Goal: Task Accomplishment & Management: Manage account settings

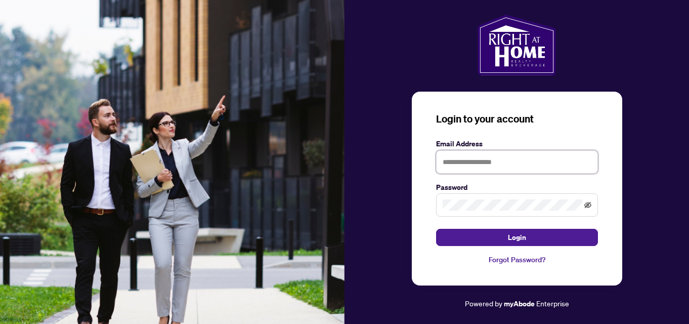
type input "**********"
click at [587, 204] on icon "eye-invisible" at bounding box center [587, 205] width 7 height 6
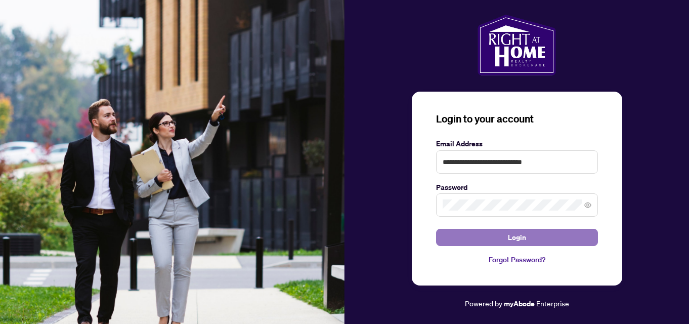
click at [534, 238] on button "Login" at bounding box center [517, 237] width 162 height 17
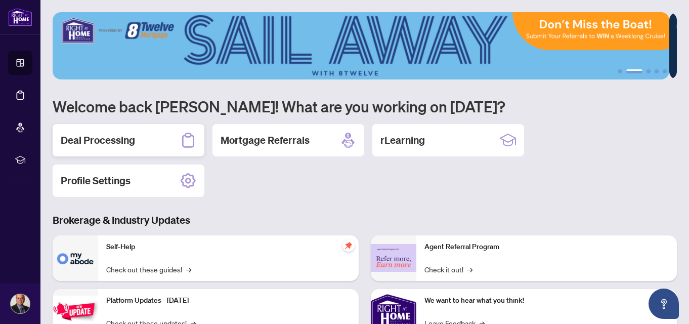
click at [154, 140] on div "Deal Processing" at bounding box center [129, 140] width 152 height 32
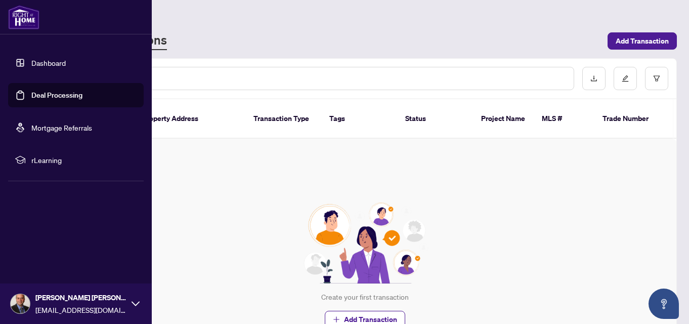
click at [45, 66] on link "Dashboard" at bounding box center [48, 62] width 34 height 9
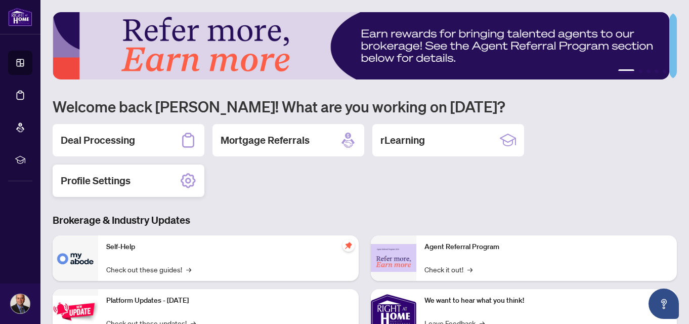
click at [137, 176] on div "Profile Settings" at bounding box center [129, 180] width 152 height 32
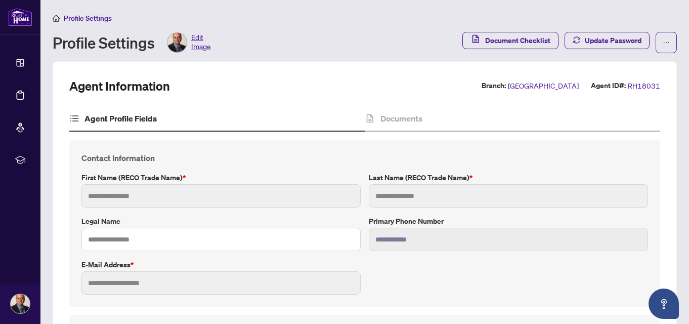
type input "**********"
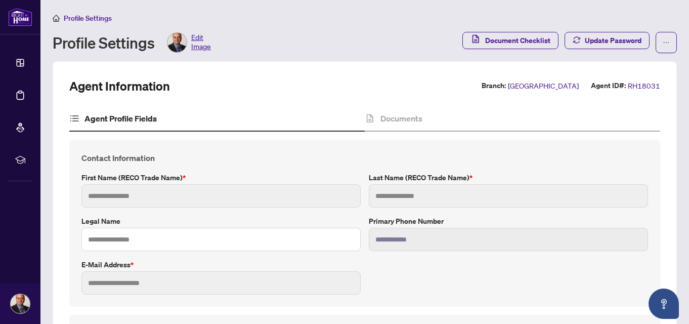
type input "*********"
type input "*******"
type input "****"
type input "**********"
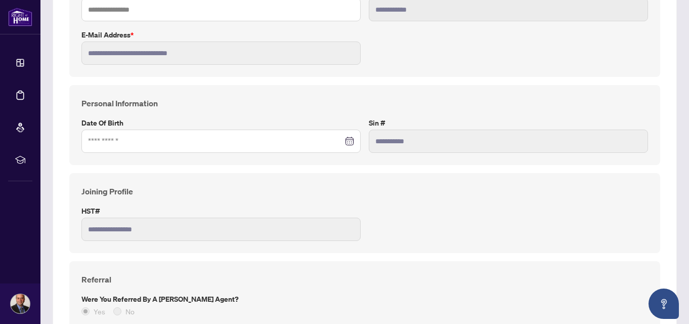
scroll to position [253, 0]
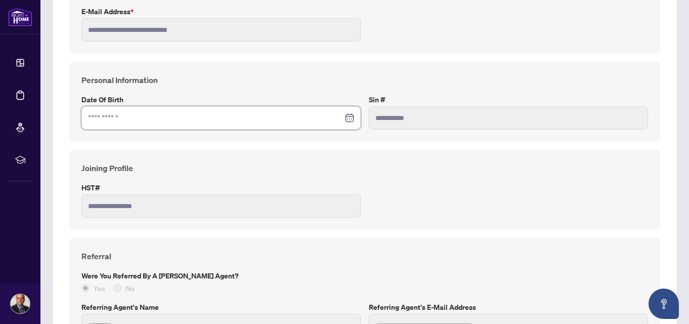
click at [237, 119] on input at bounding box center [215, 117] width 255 height 11
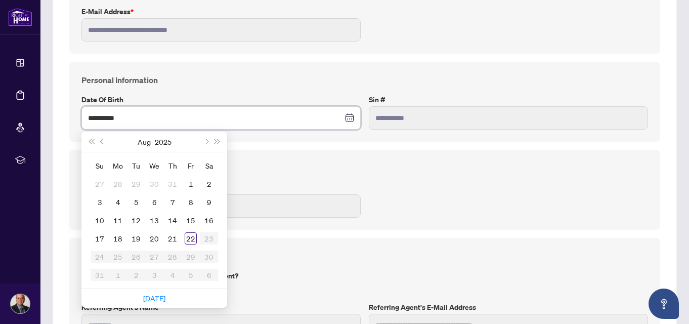
type input "**********"
click at [317, 151] on div "**********" at bounding box center [364, 190] width 591 height 80
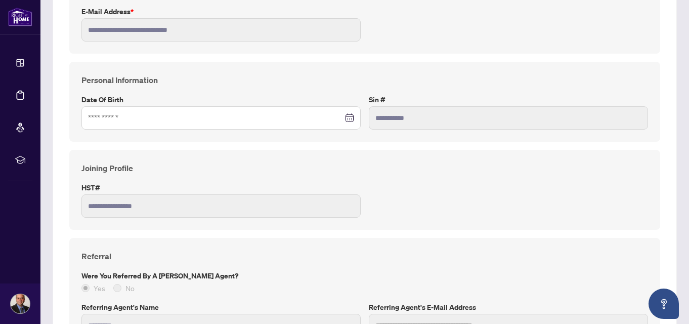
click at [348, 120] on div at bounding box center [221, 117] width 266 height 11
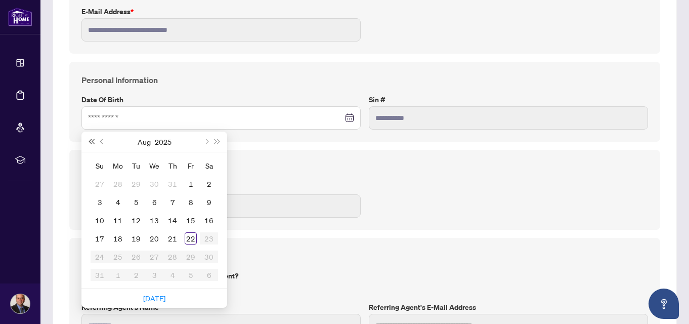
click at [90, 144] on button "Last year (Control + left)" at bounding box center [91, 142] width 11 height 20
click at [91, 144] on button "Last year (Control + left)" at bounding box center [91, 142] width 11 height 20
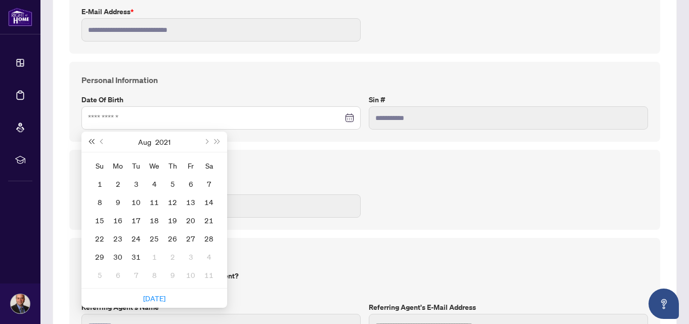
click at [91, 143] on span "Last year (Control + left)" at bounding box center [91, 141] width 5 height 5
click at [91, 142] on span "Last year (Control + left)" at bounding box center [91, 141] width 5 height 5
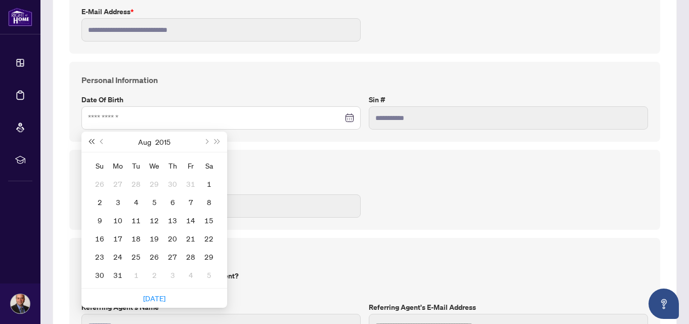
click at [91, 142] on span "Last year (Control + left)" at bounding box center [91, 141] width 5 height 5
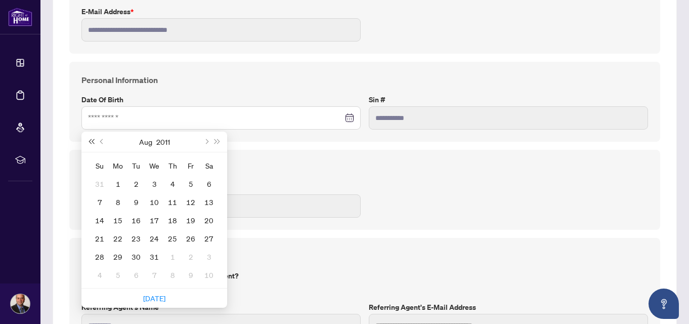
click at [91, 142] on span "Last year (Control + left)" at bounding box center [91, 141] width 5 height 5
click at [92, 141] on span "Last year (Control + left)" at bounding box center [91, 141] width 5 height 5
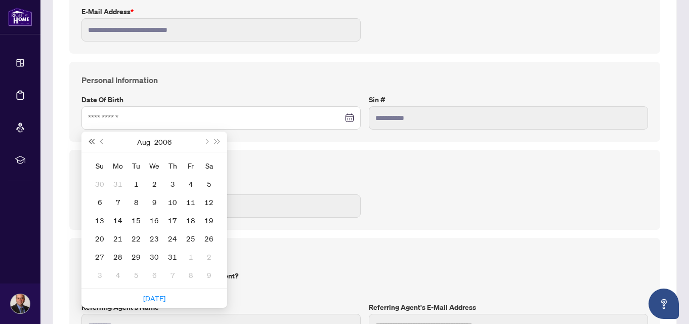
click at [92, 141] on span "Last year (Control + left)" at bounding box center [91, 141] width 5 height 5
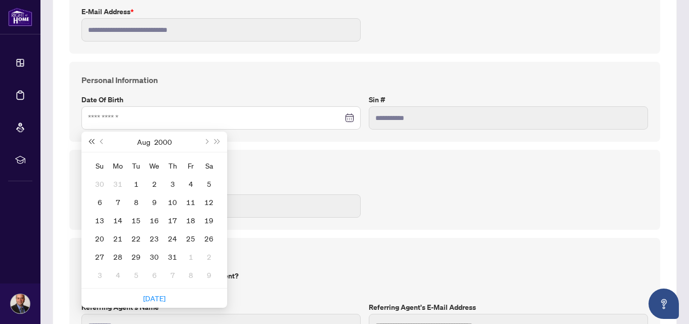
click at [92, 141] on span "Last year (Control + left)" at bounding box center [91, 141] width 5 height 5
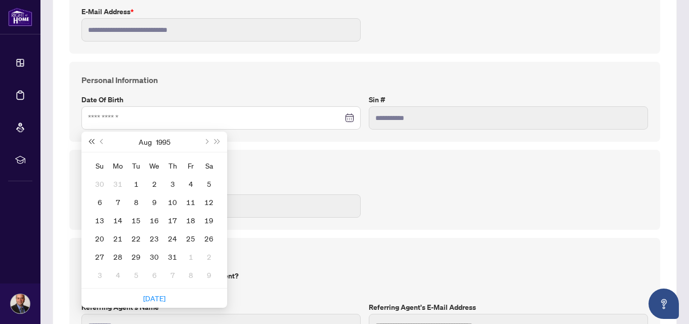
click at [92, 141] on span "Last year (Control + left)" at bounding box center [91, 141] width 5 height 5
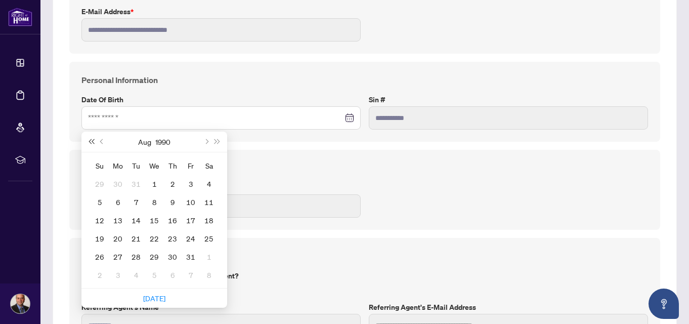
click at [92, 141] on span "Last year (Control + left)" at bounding box center [91, 141] width 5 height 5
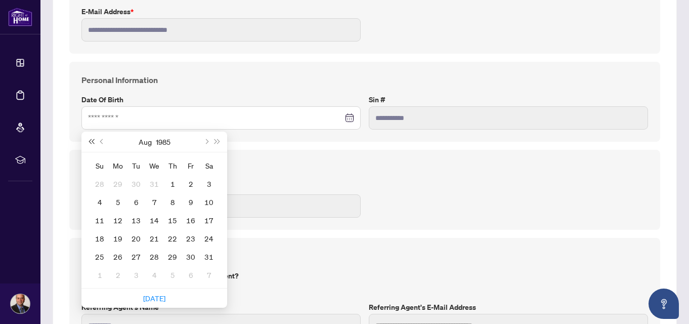
click at [92, 141] on span "Last year (Control + left)" at bounding box center [91, 141] width 5 height 5
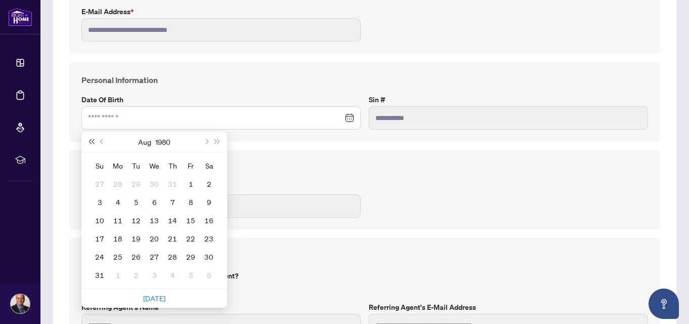
click at [92, 141] on span "Last year (Control + left)" at bounding box center [91, 141] width 5 height 5
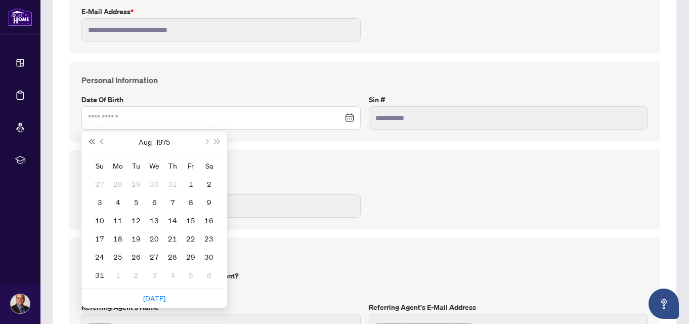
click at [92, 141] on span "Last year (Control + left)" at bounding box center [91, 141] width 5 height 5
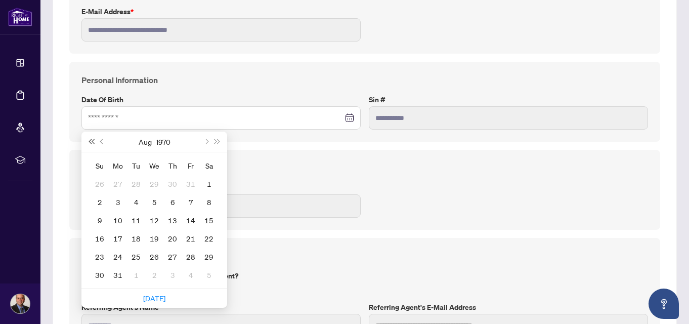
click at [92, 141] on span "Last year (Control + left)" at bounding box center [91, 141] width 5 height 5
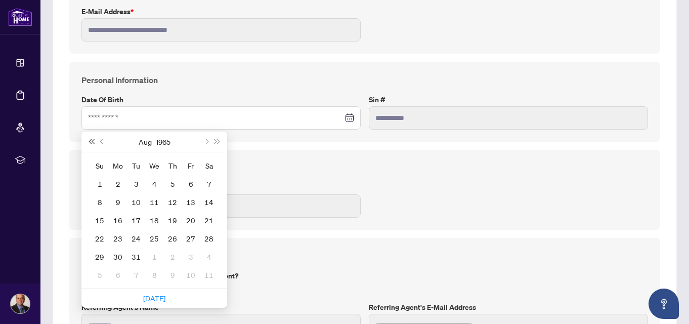
click at [92, 141] on span "Last year (Control + left)" at bounding box center [91, 141] width 5 height 5
type input "**********"
click at [208, 142] on button "Next month (PageDown)" at bounding box center [205, 142] width 11 height 20
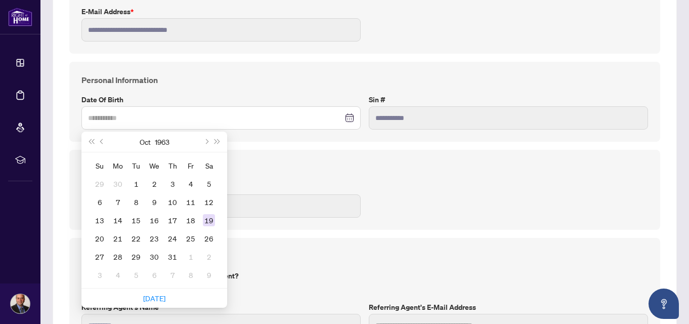
type input "**********"
click at [210, 222] on div "19" at bounding box center [209, 220] width 12 height 12
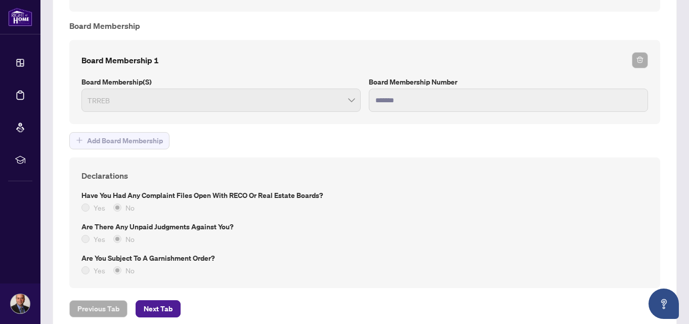
scroll to position [907, 0]
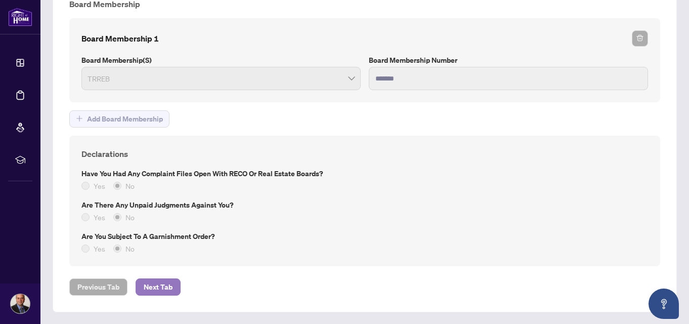
click at [153, 284] on span "Next Tab" at bounding box center [158, 287] width 29 height 16
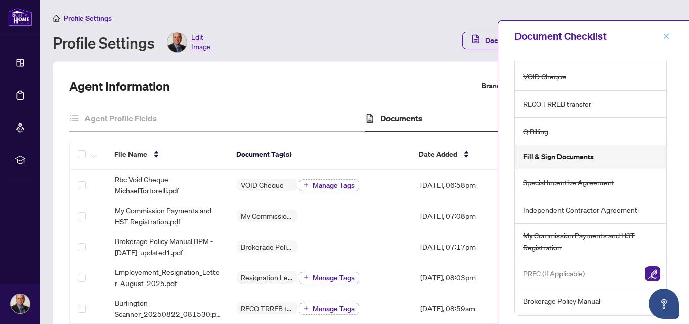
click at [664, 36] on icon "close" at bounding box center [666, 36] width 7 height 7
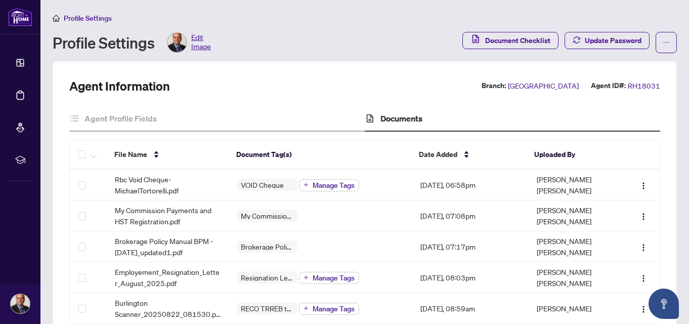
click at [54, 18] on icon "home" at bounding box center [56, 18] width 7 height 7
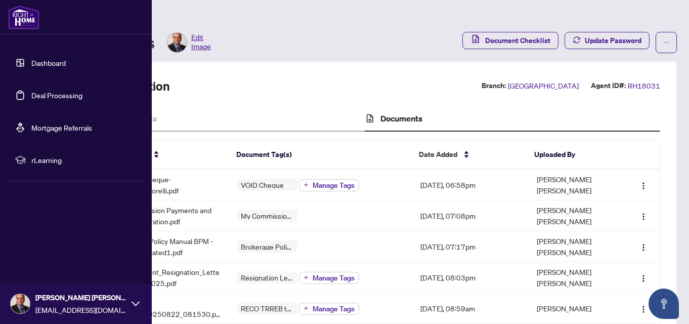
click at [44, 64] on link "Dashboard" at bounding box center [48, 62] width 34 height 9
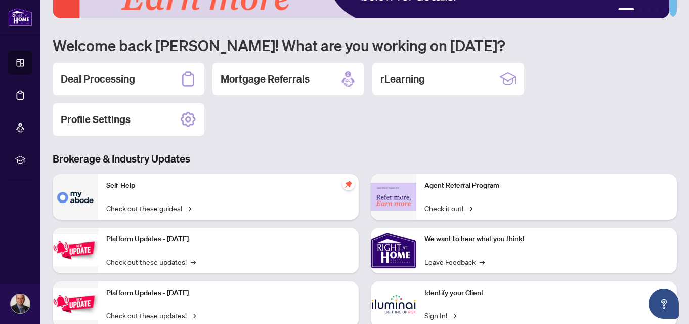
scroll to position [85, 0]
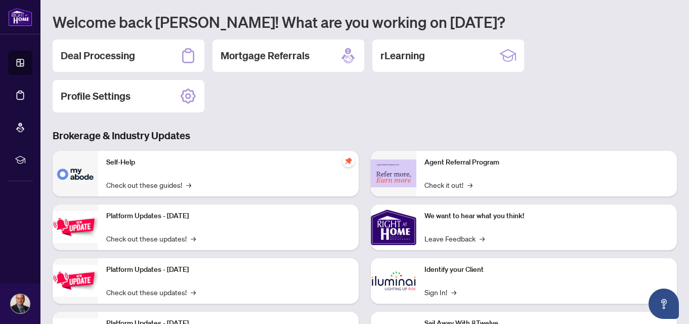
click at [225, 173] on div "Self-Help Check out these guides! →" at bounding box center [228, 174] width 261 height 46
click at [139, 184] on link "Check out these guides! →" at bounding box center [148, 184] width 85 height 11
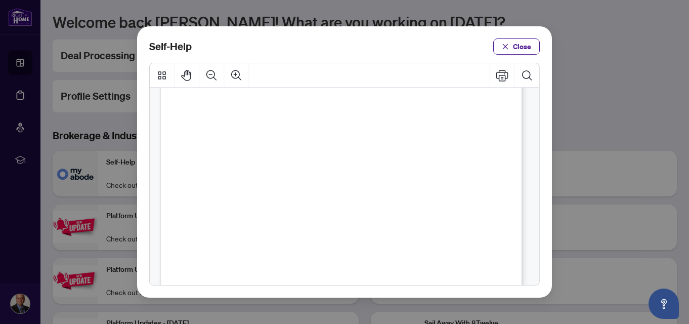
scroll to position [771, 0]
click at [522, 47] on span "Close" at bounding box center [522, 46] width 18 height 16
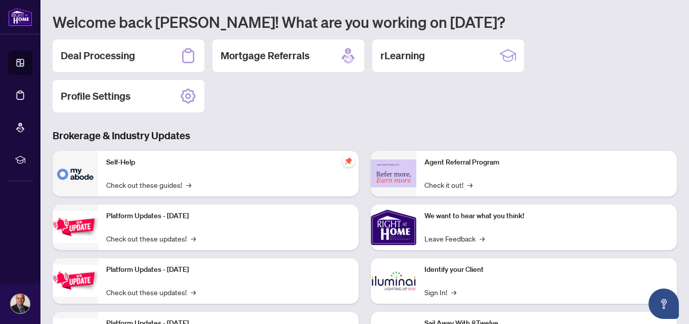
scroll to position [144, 0]
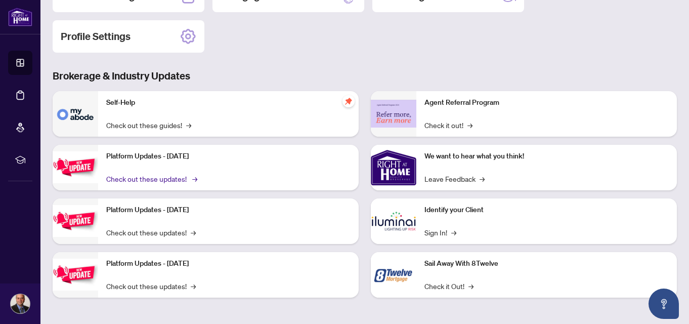
click at [133, 178] on link "Check out these updates! →" at bounding box center [151, 178] width 90 height 11
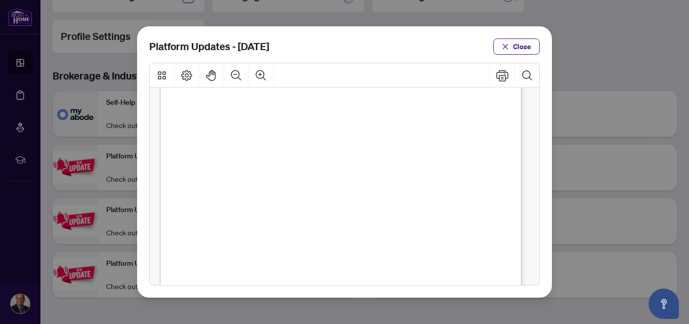
scroll to position [291, 0]
click at [516, 43] on span "Close" at bounding box center [522, 46] width 18 height 16
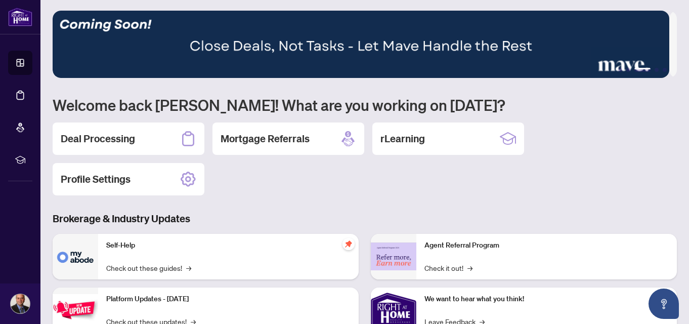
scroll to position [0, 0]
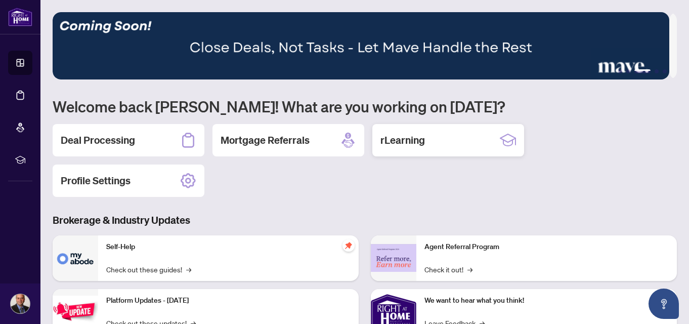
click at [440, 142] on div "rLearning" at bounding box center [448, 140] width 152 height 32
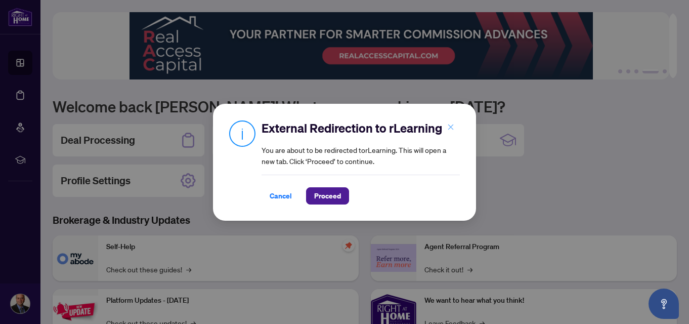
click at [453, 129] on icon "close" at bounding box center [451, 127] width 6 height 6
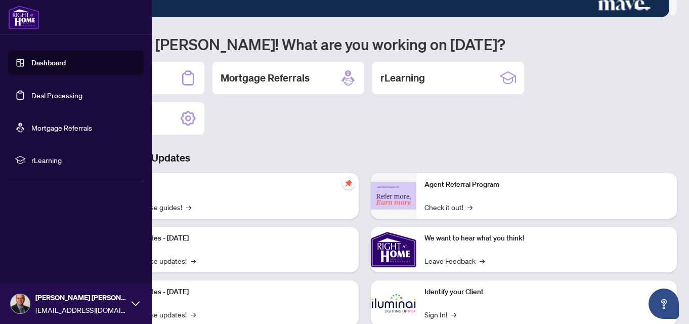
scroll to position [144, 0]
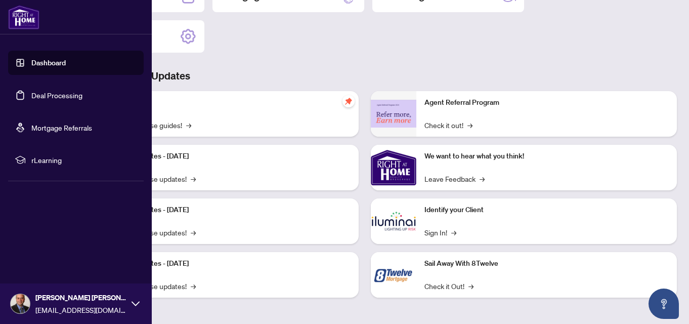
click at [137, 305] on icon at bounding box center [136, 304] width 8 height 8
click at [37, 243] on span "Logout" at bounding box center [40, 243] width 23 height 16
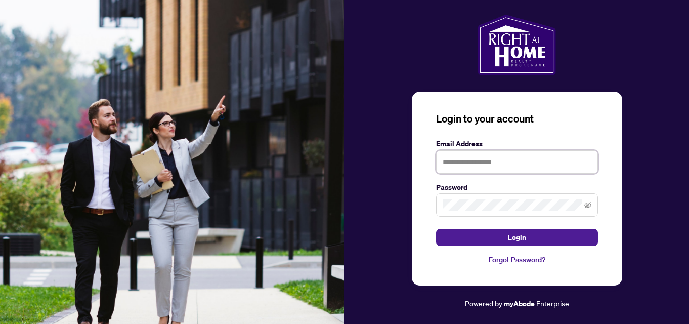
type input "**********"
